Goal: Task Accomplishment & Management: Manage account settings

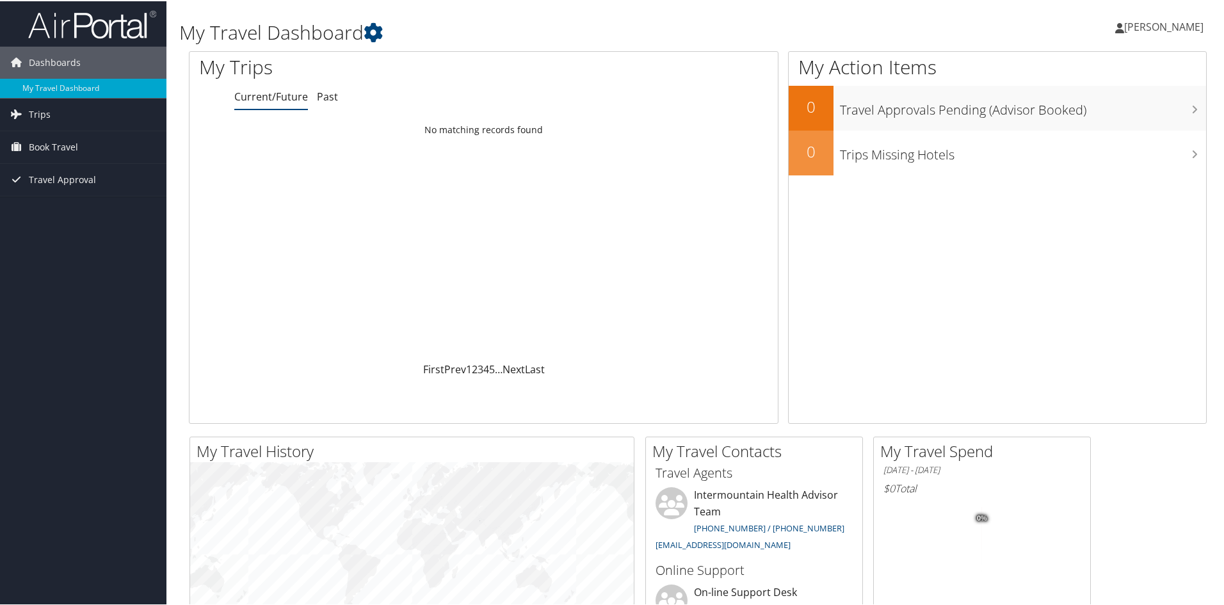
click at [1155, 26] on span "[PERSON_NAME]" at bounding box center [1163, 26] width 79 height 14
click at [1127, 112] on link "View Travel Profile" at bounding box center [1130, 114] width 143 height 22
